Goal: Find specific page/section: Find specific page/section

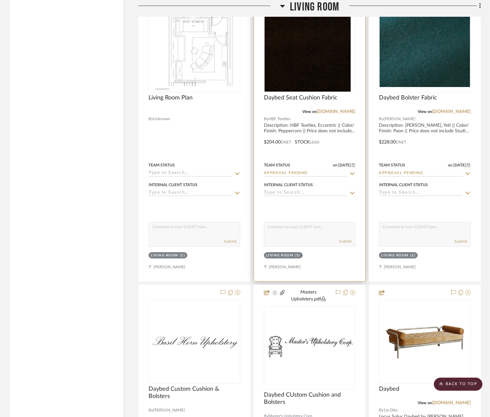
scroll to position [2702, 0]
click at [292, 101] on span "Daybed Seat Cushion Fabric" at bounding box center [301, 97] width 74 height 7
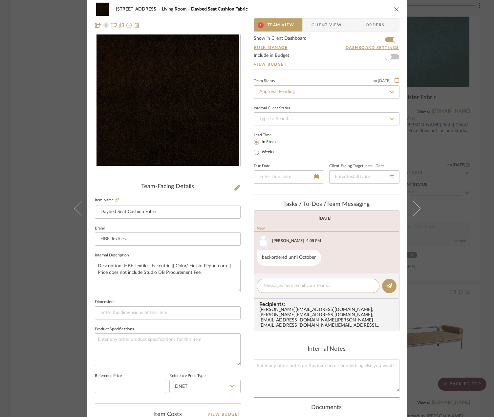
scroll to position [0, 0]
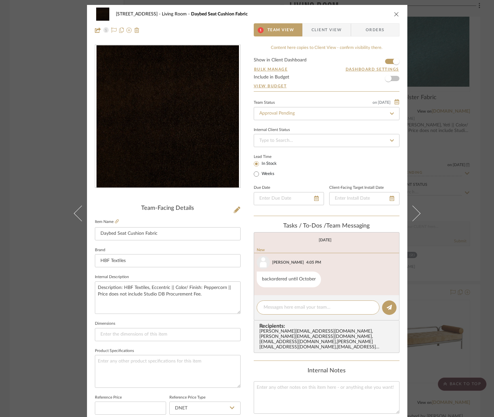
click at [452, 122] on div "24080 - 323 Pacific Avenue Living Room Daybed Seat Cushion Fabric 1 Team View C…" at bounding box center [247, 208] width 494 height 417
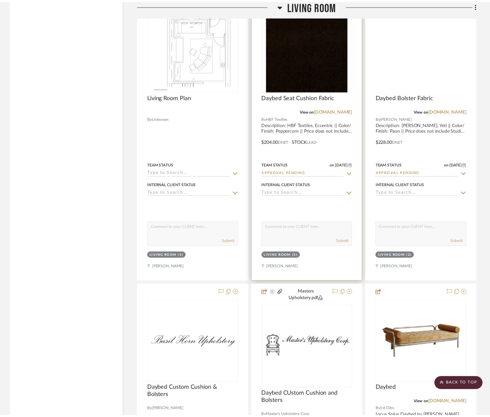
scroll to position [2702, 0]
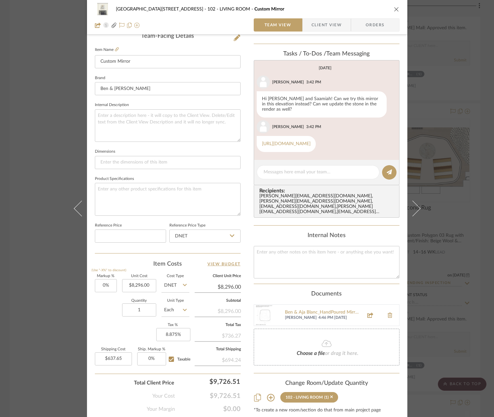
scroll to position [162, 0]
